Goal: Transaction & Acquisition: Purchase product/service

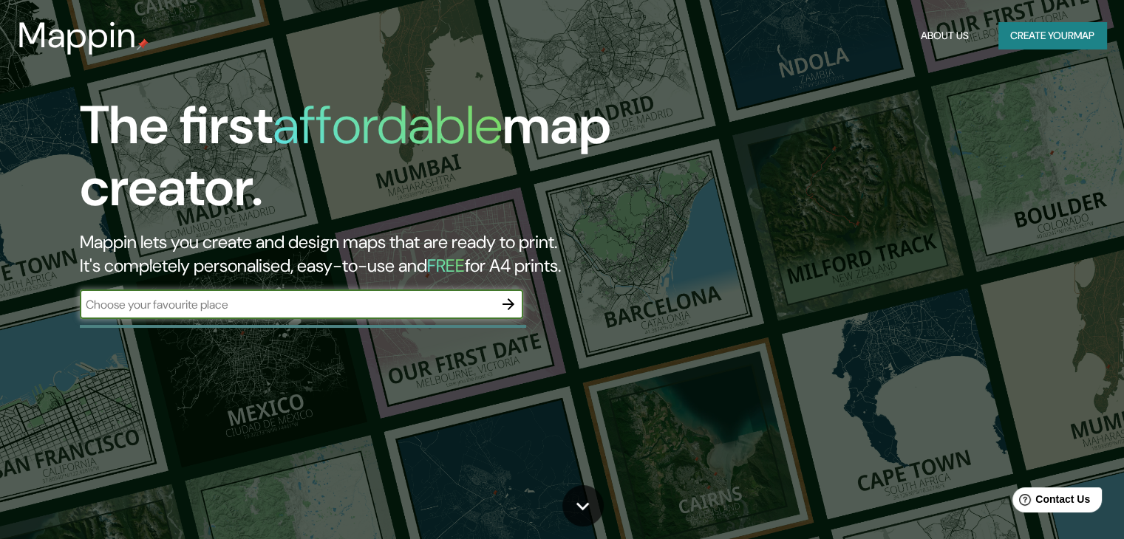
click at [343, 306] on input "text" at bounding box center [287, 304] width 414 height 17
type input "C"
click at [495, 303] on button "button" at bounding box center [509, 305] width 30 height 30
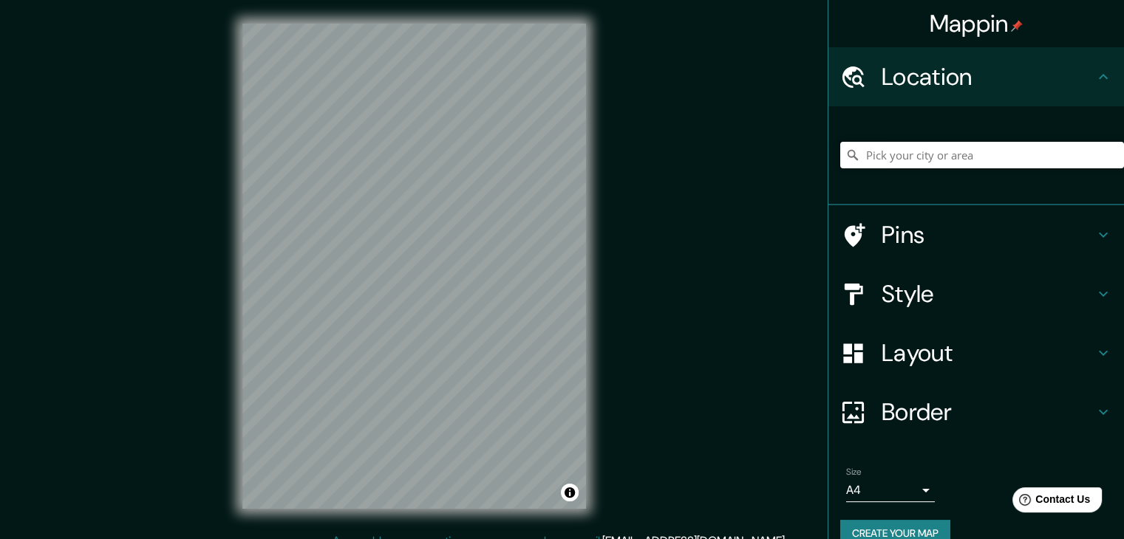
click at [878, 160] on input "Pick your city or area" at bounding box center [982, 155] width 284 height 27
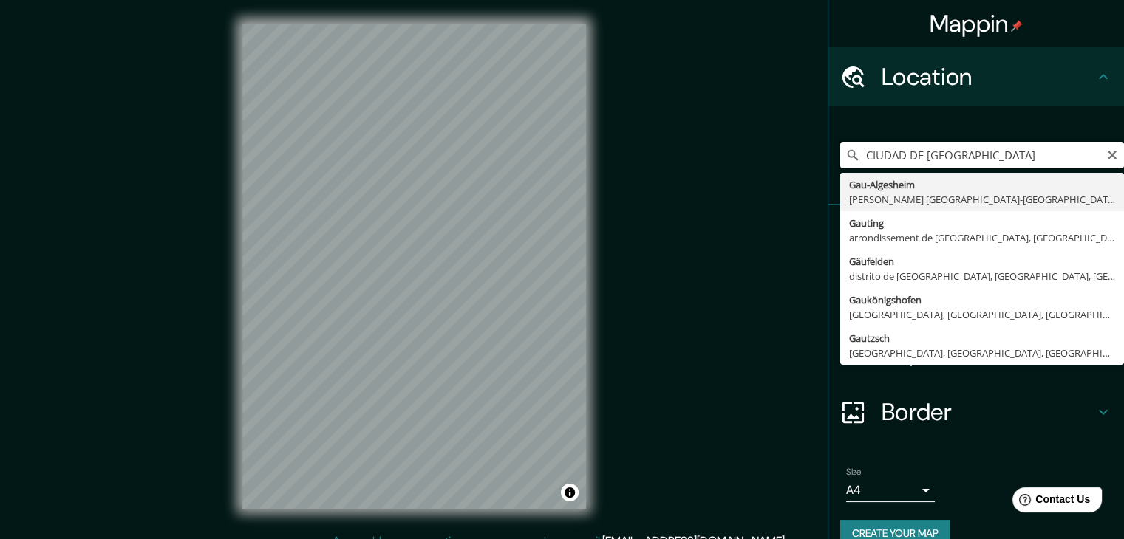
type input "Gau-[GEOGRAPHIC_DATA], [PERSON_NAME][GEOGRAPHIC_DATA], [GEOGRAPHIC_DATA], [GEOG…"
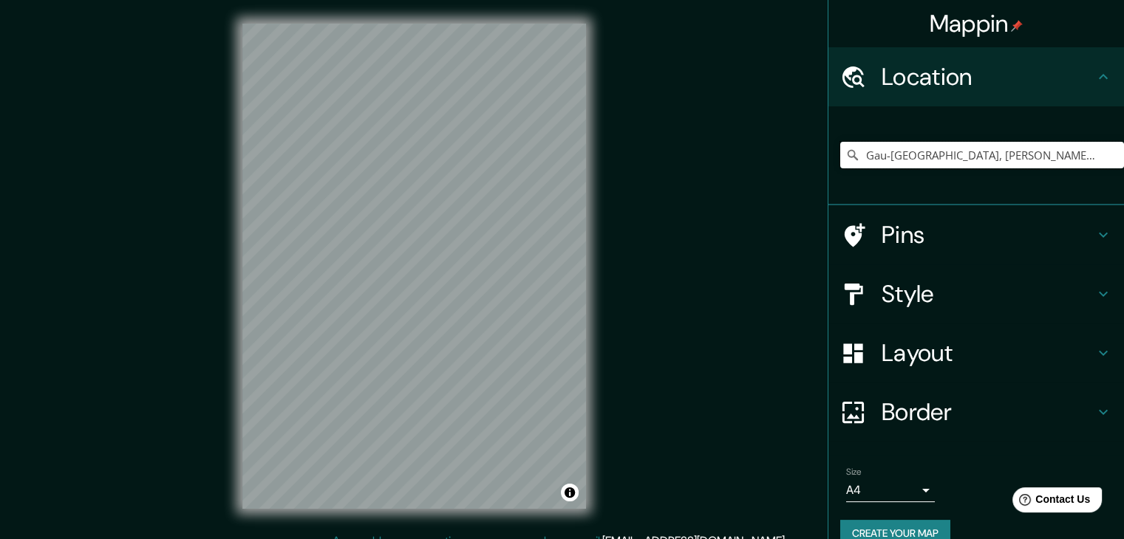
click at [881, 161] on input "Gau-[GEOGRAPHIC_DATA], [PERSON_NAME][GEOGRAPHIC_DATA], [GEOGRAPHIC_DATA], [GEOG…" at bounding box center [982, 155] width 284 height 27
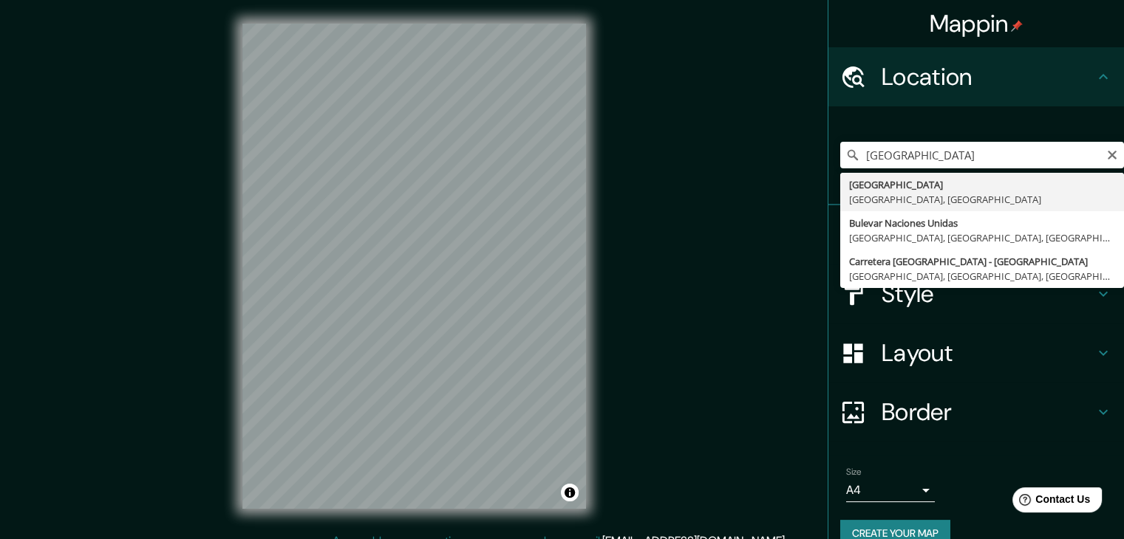
type input "[GEOGRAPHIC_DATA], [GEOGRAPHIC_DATA], [GEOGRAPHIC_DATA]"
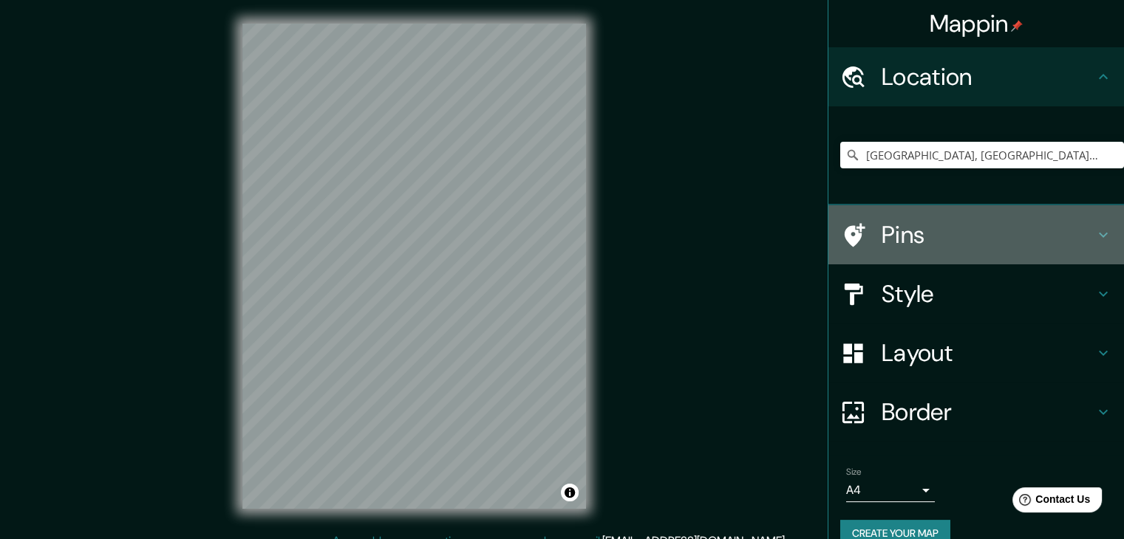
click at [861, 239] on div at bounding box center [860, 235] width 41 height 26
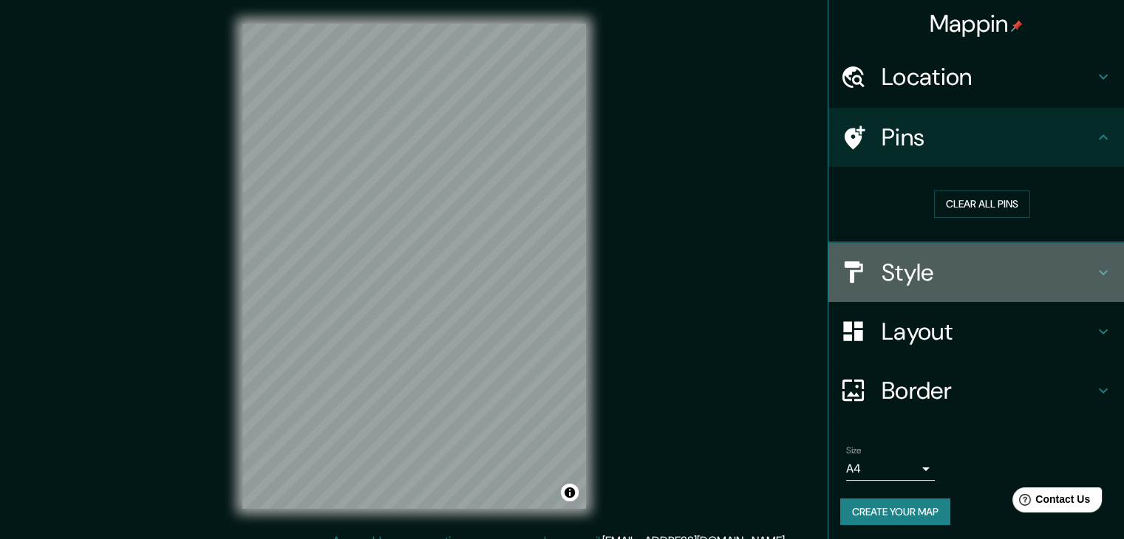
click at [890, 265] on h4 "Style" at bounding box center [987, 273] width 213 height 30
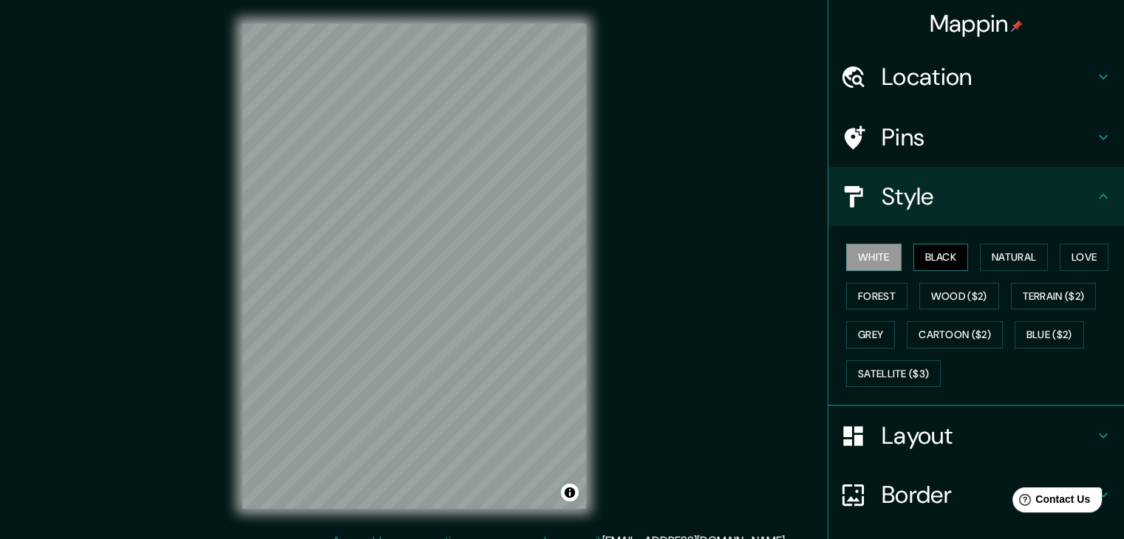
click at [927, 257] on button "Black" at bounding box center [940, 257] width 55 height 27
click at [869, 261] on button "White" at bounding box center [873, 257] width 55 height 27
click at [1044, 301] on button "Terrain ($2)" at bounding box center [1054, 296] width 86 height 27
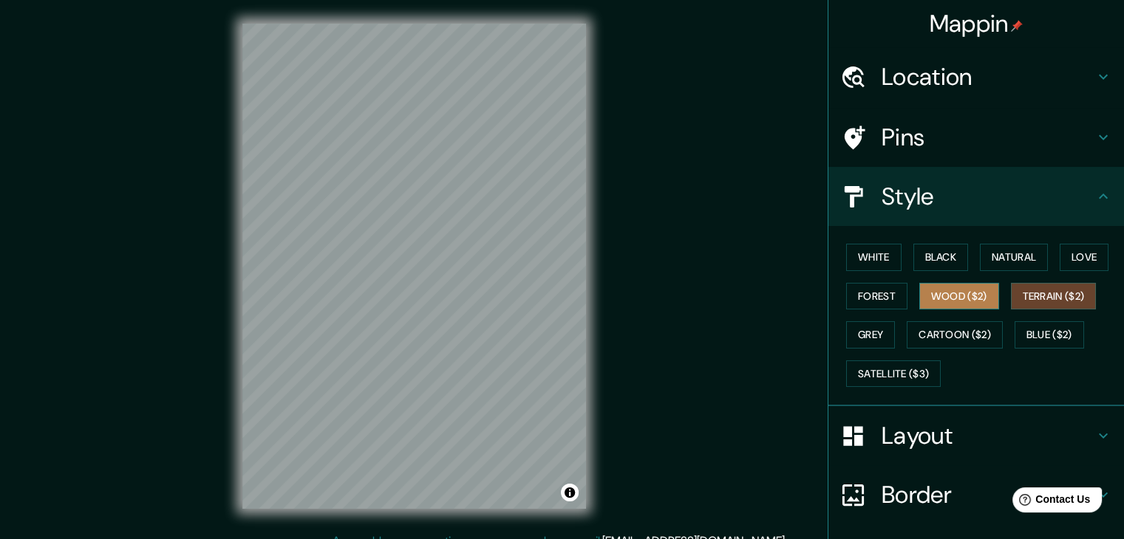
click at [963, 294] on button "Wood ($2)" at bounding box center [959, 296] width 80 height 27
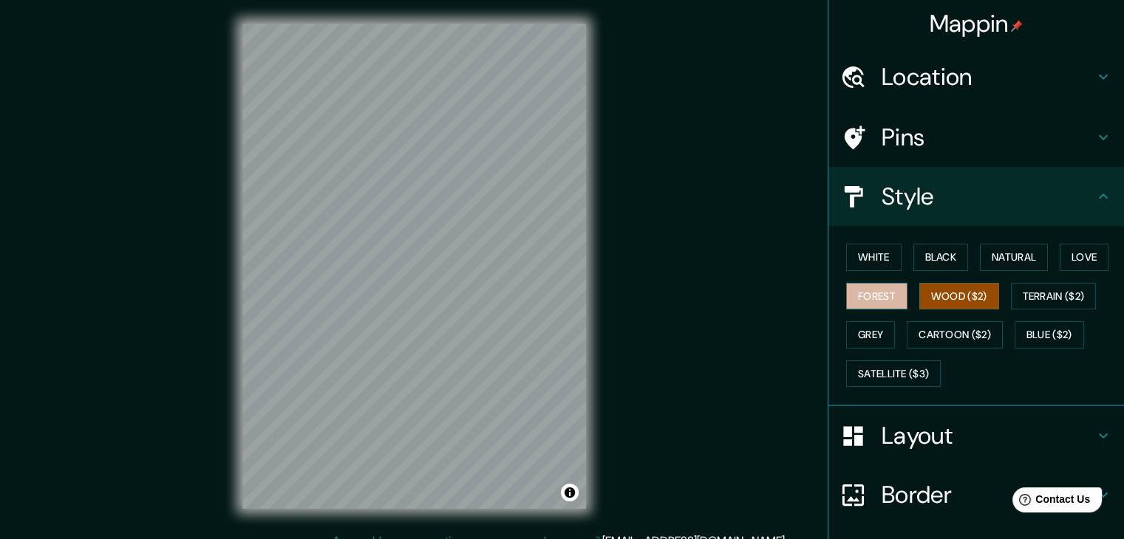
click at [874, 305] on button "Forest" at bounding box center [876, 296] width 61 height 27
click at [875, 330] on button "Grey" at bounding box center [870, 334] width 49 height 27
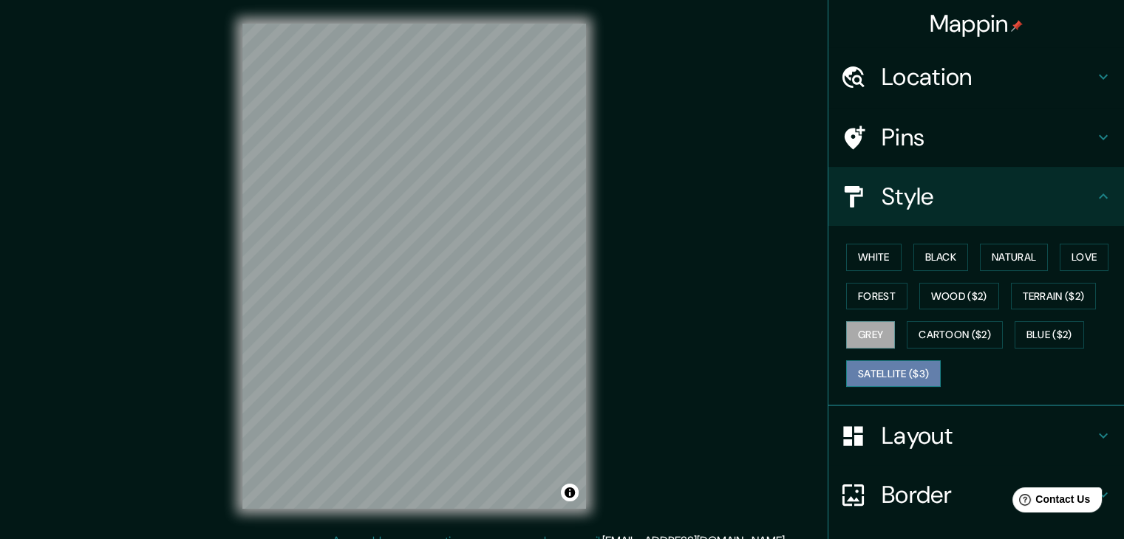
click at [890, 366] on button "Satellite ($3)" at bounding box center [893, 374] width 95 height 27
click at [1074, 332] on button "Blue ($2)" at bounding box center [1048, 334] width 69 height 27
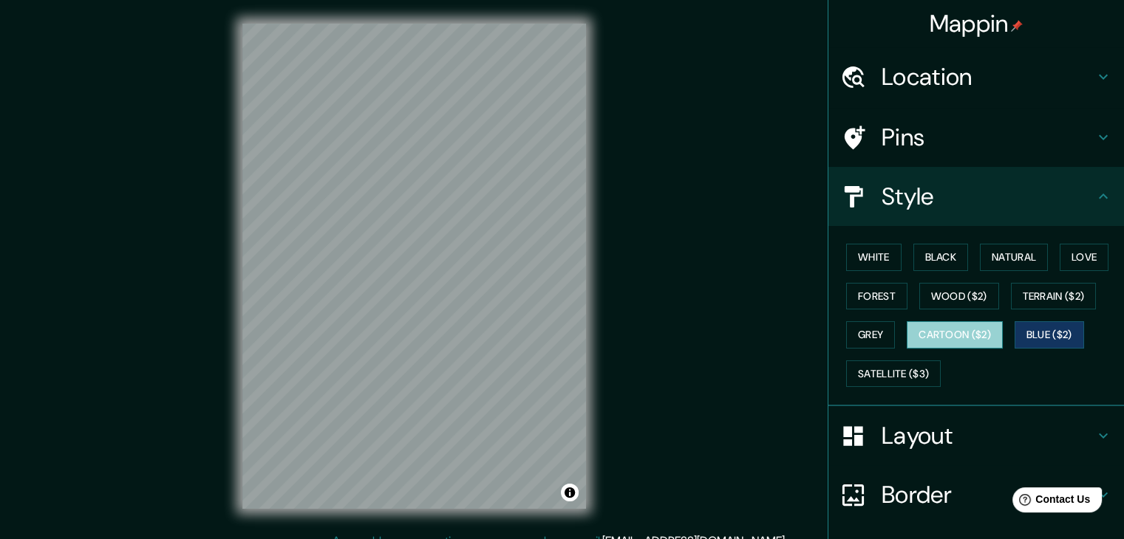
click at [907, 333] on button "Cartoon ($2)" at bounding box center [955, 334] width 96 height 27
click at [857, 327] on button "Grey" at bounding box center [870, 334] width 49 height 27
